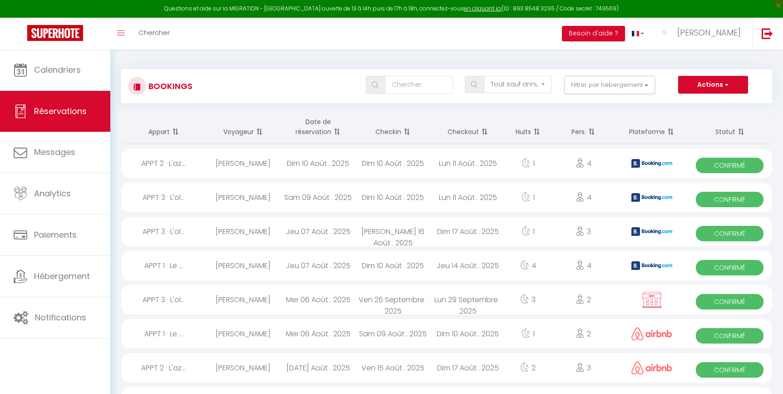
select select "not_cancelled"
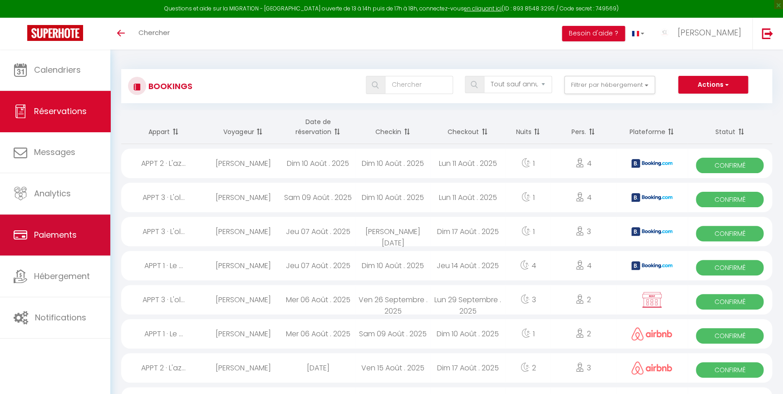
click at [64, 229] on span "Paiements" at bounding box center [55, 234] width 43 height 11
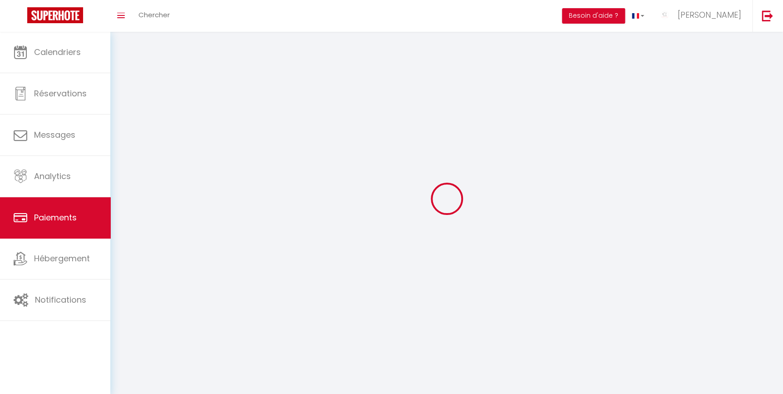
select select "2"
select select "0"
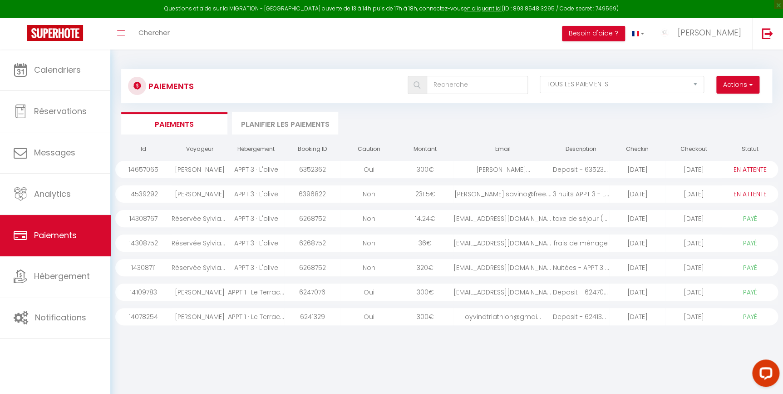
click at [207, 168] on div "[PERSON_NAME]" at bounding box center [200, 169] width 56 height 17
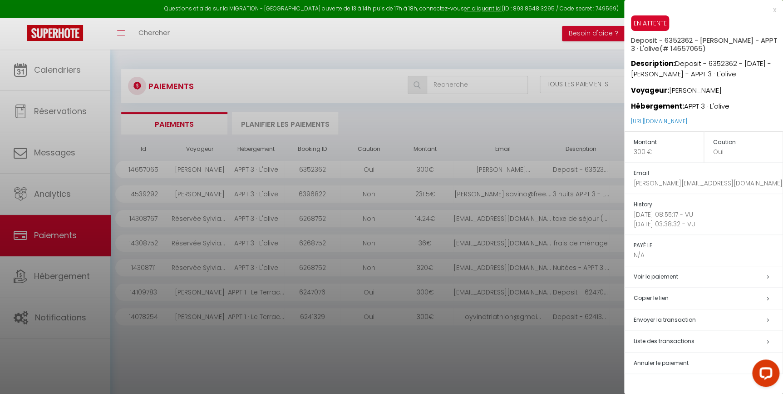
click at [402, 222] on div at bounding box center [391, 197] width 783 height 394
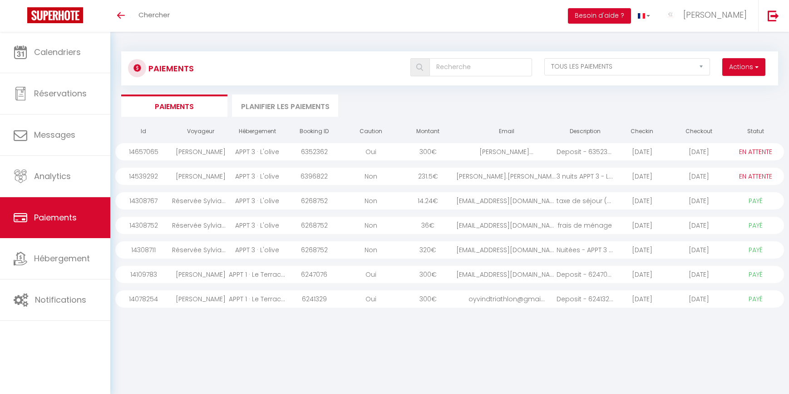
select select "2"
select select "0"
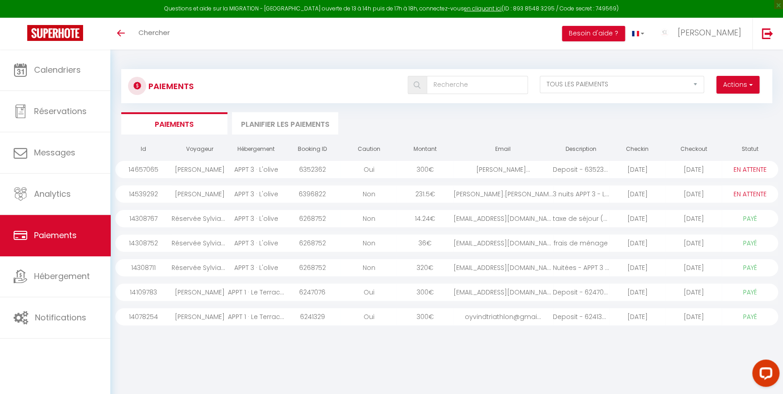
click at [353, 168] on div "Oui" at bounding box center [369, 169] width 56 height 17
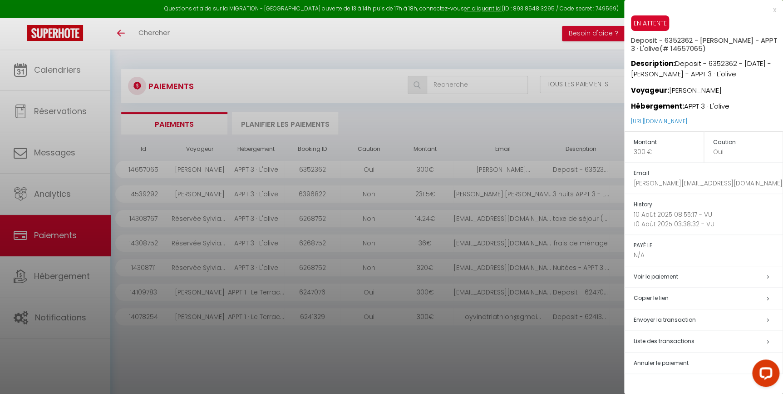
click at [283, 198] on div at bounding box center [391, 197] width 783 height 394
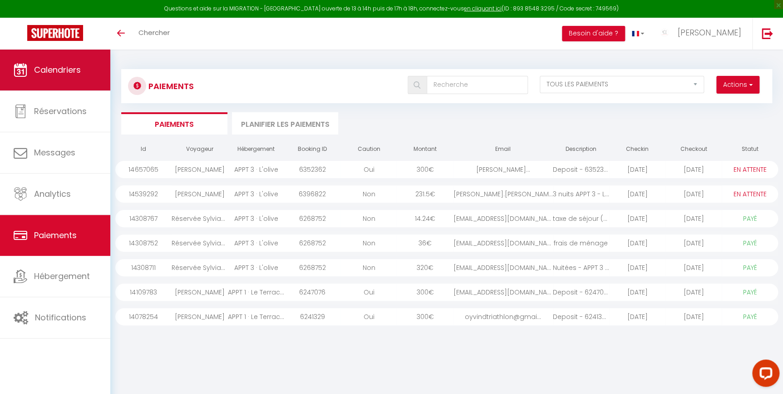
click at [75, 64] on span "Calendriers" at bounding box center [57, 69] width 47 height 11
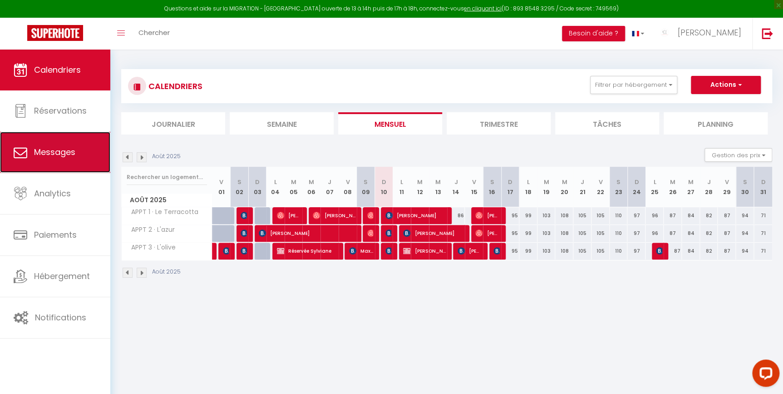
click at [57, 151] on span "Messages" at bounding box center [54, 151] width 41 height 11
select select "message"
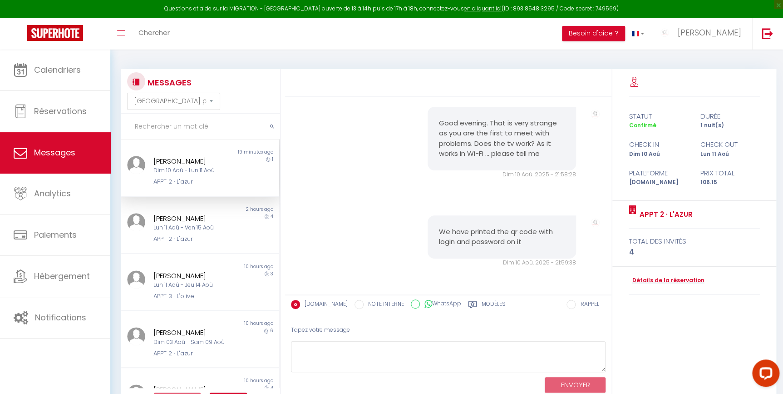
click at [415, 177] on div "Good evening. That is very strange as you are the first to meet with problems. …" at bounding box center [448, 143] width 321 height 109
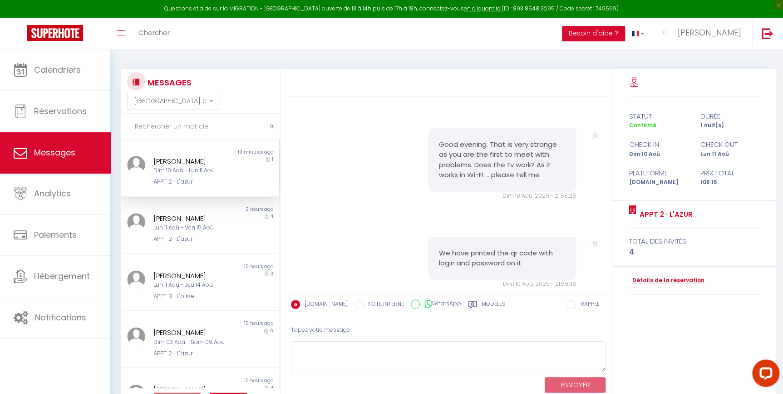
scroll to position [1241, 0]
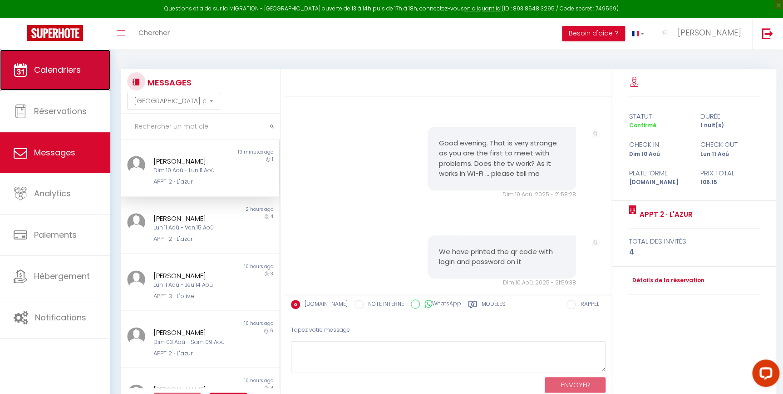
click at [24, 72] on icon at bounding box center [21, 70] width 14 height 14
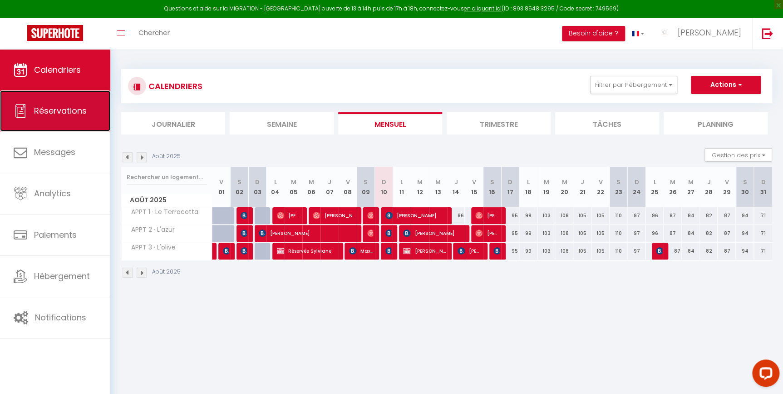
click at [45, 115] on span "Réservations" at bounding box center [60, 110] width 53 height 11
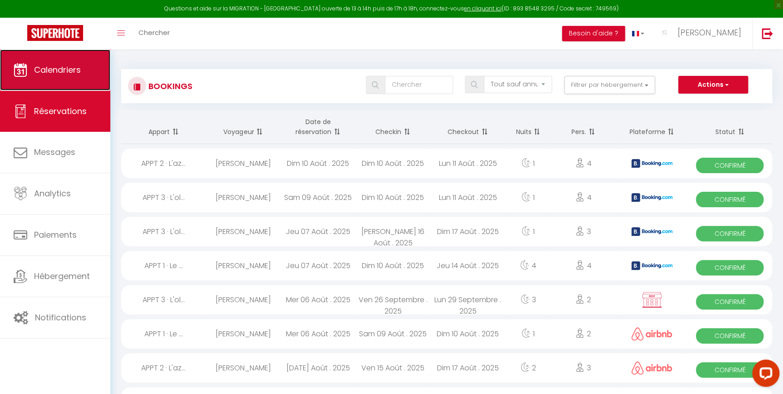
click at [39, 83] on link "Calendriers" at bounding box center [55, 69] width 110 height 41
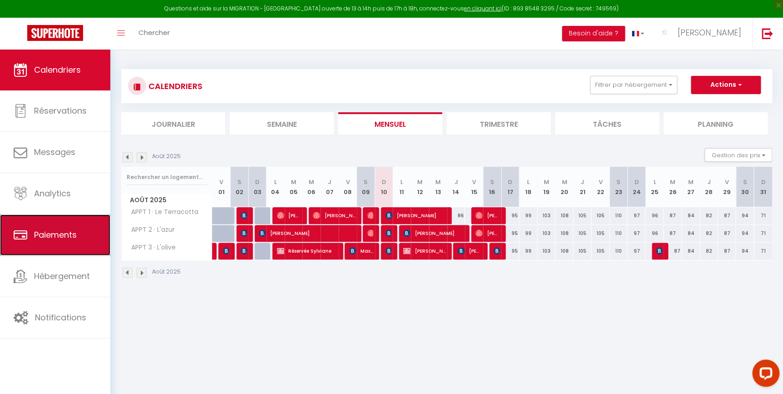
click at [64, 232] on span "Paiements" at bounding box center [55, 234] width 43 height 11
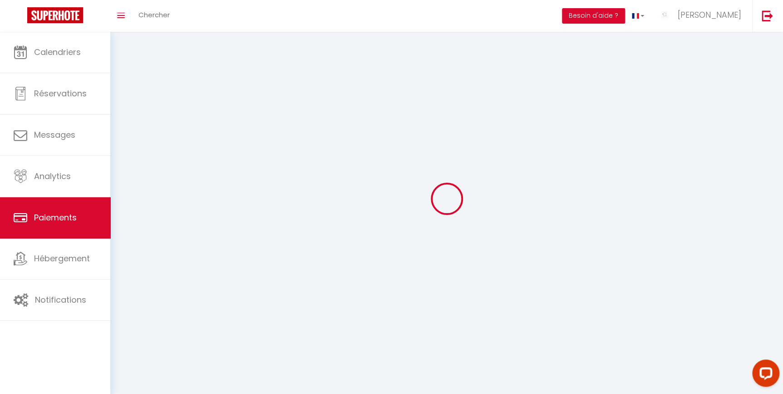
select select "2"
select select "0"
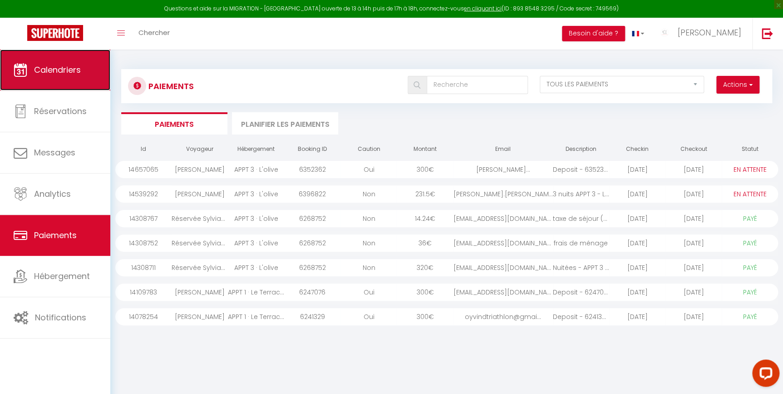
click at [56, 67] on span "Calendriers" at bounding box center [57, 69] width 47 height 11
